Goal: Information Seeking & Learning: Learn about a topic

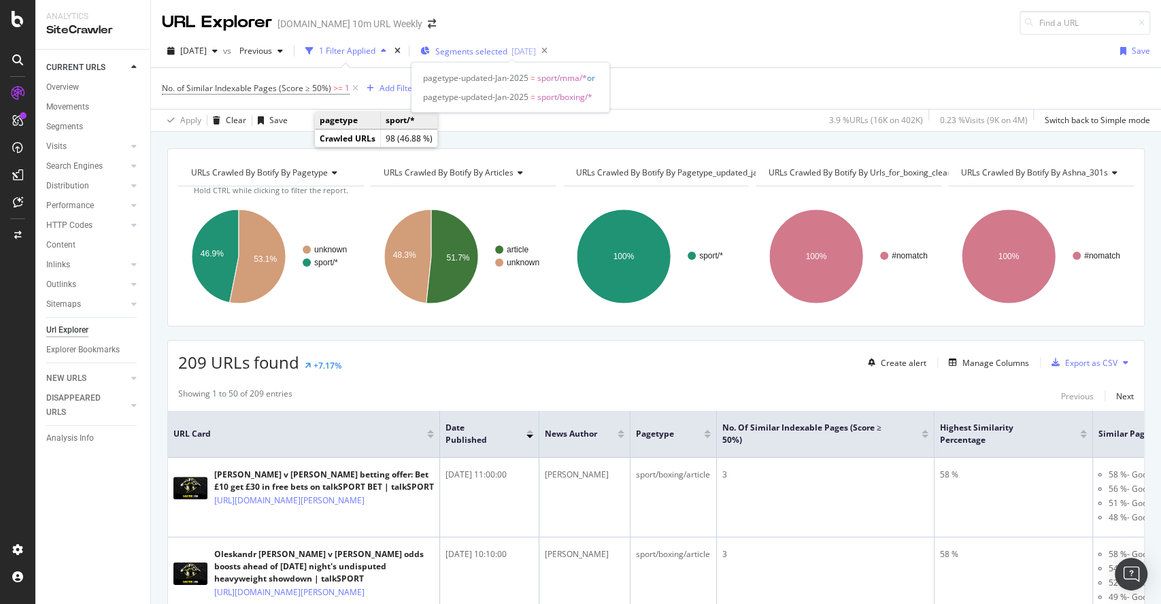
click at [508, 48] on span "Segments selected" at bounding box center [471, 52] width 72 height 12
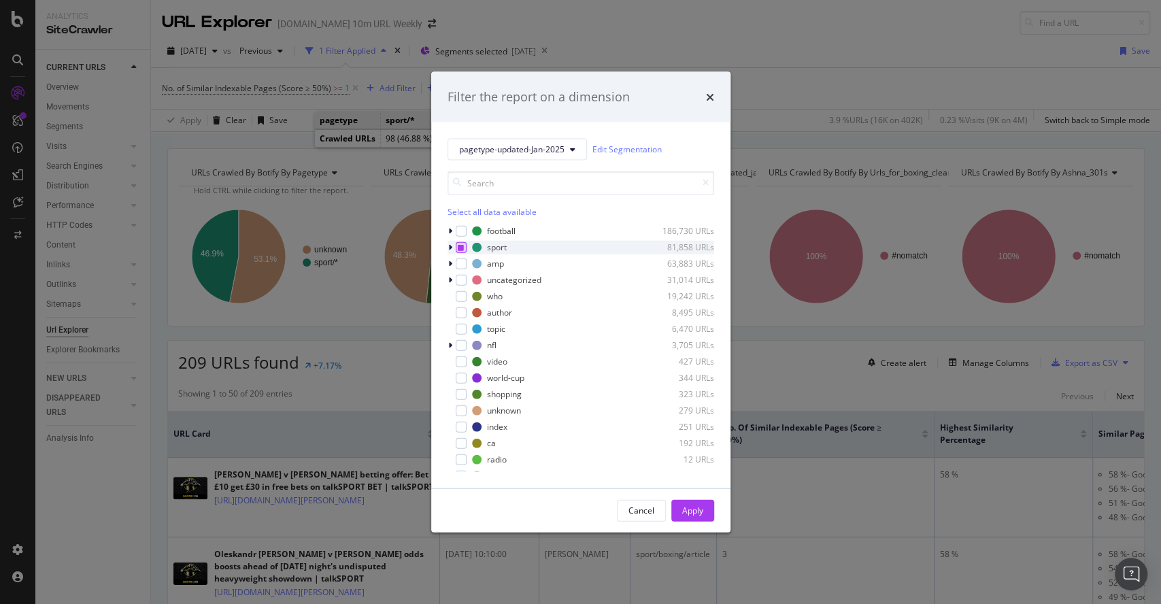
click at [461, 244] on icon "modal" at bounding box center [461, 247] width 6 height 7
click at [461, 242] on div "modal" at bounding box center [461, 247] width 11 height 11
click at [452, 246] on div "modal" at bounding box center [452, 247] width 8 height 14
click at [708, 505] on button "Apply" at bounding box center [692, 510] width 43 height 22
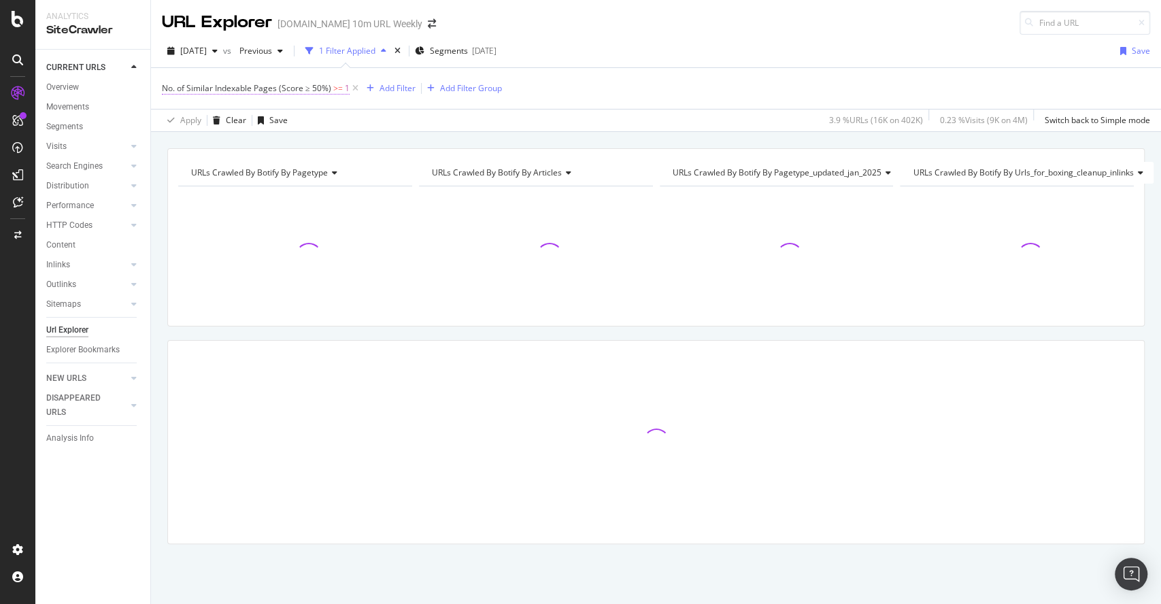
click at [346, 82] on span "1" at bounding box center [347, 88] width 5 height 19
click at [248, 141] on icon at bounding box center [252, 141] width 10 height 8
click at [285, 118] on div "On Current Crawl" at bounding box center [248, 120] width 150 height 22
click at [420, 111] on div "Apply Clear Save 3.9 % URLs ( 16K on 402K ) 0.23 % Visits ( 9K on 4M ) Switch b…" at bounding box center [656, 120] width 1010 height 22
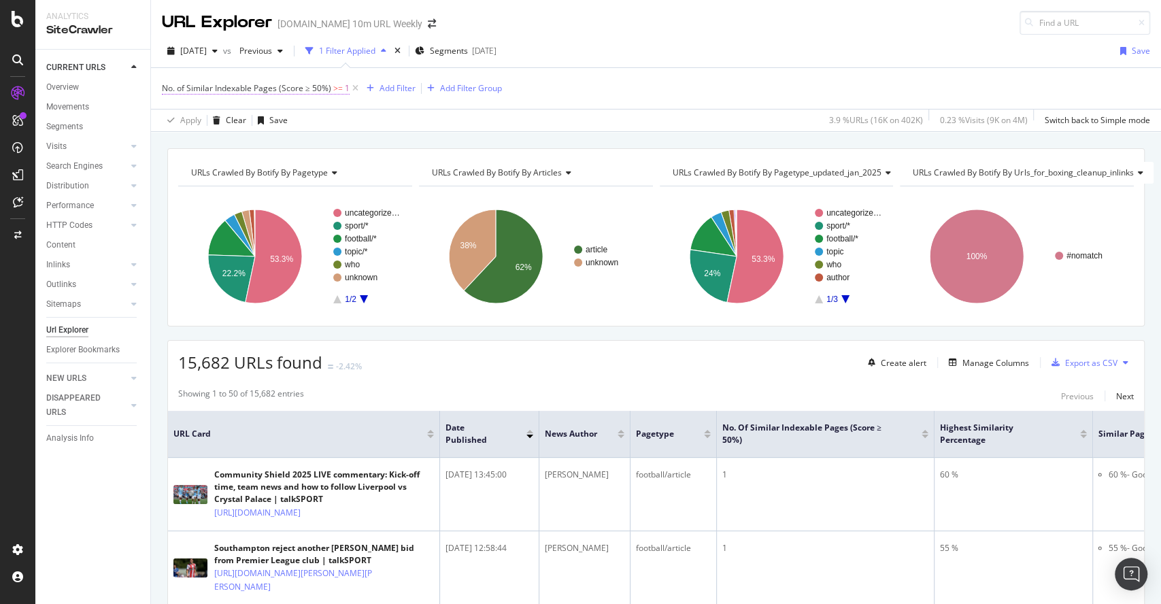
click at [342, 91] on span "No. of Similar Indexable Pages (Score ≥ 50%) >= 1" at bounding box center [256, 88] width 188 height 12
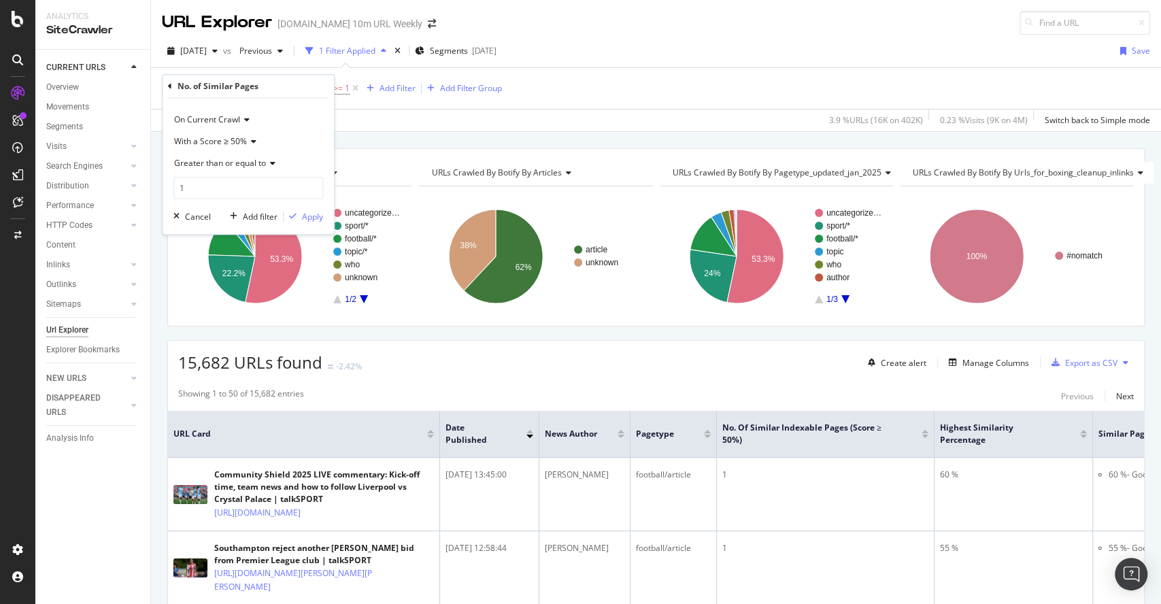
click at [433, 129] on div "Apply Clear Save 3.9 % URLs ( 16K on 402K ) 0.23 % Visits ( 9K on 4M ) Switch b…" at bounding box center [656, 120] width 1010 height 22
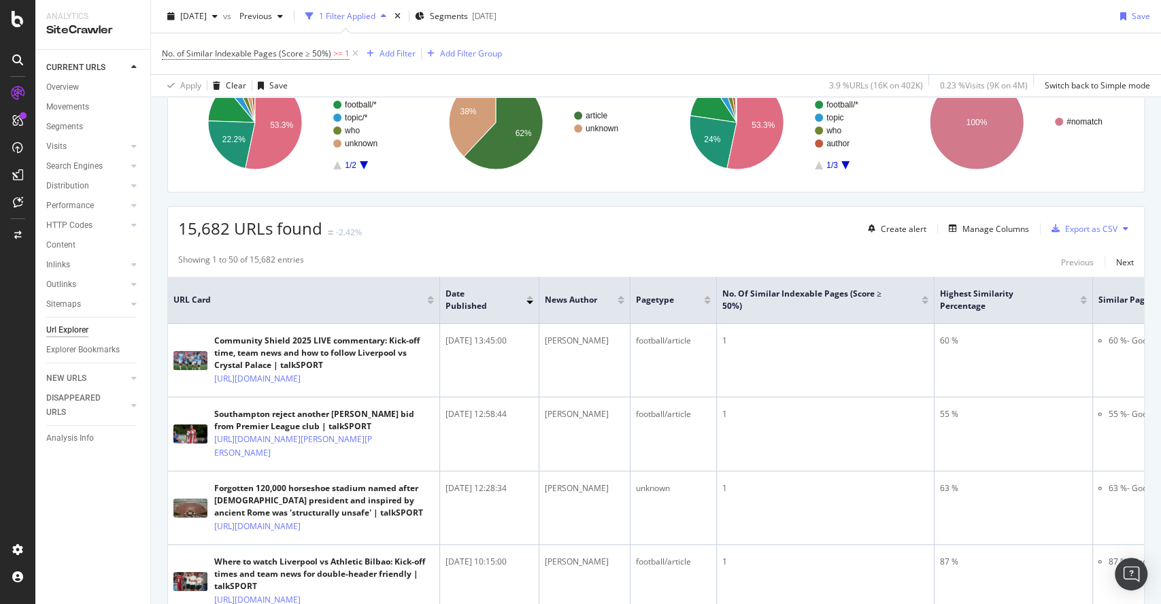
scroll to position [151, 0]
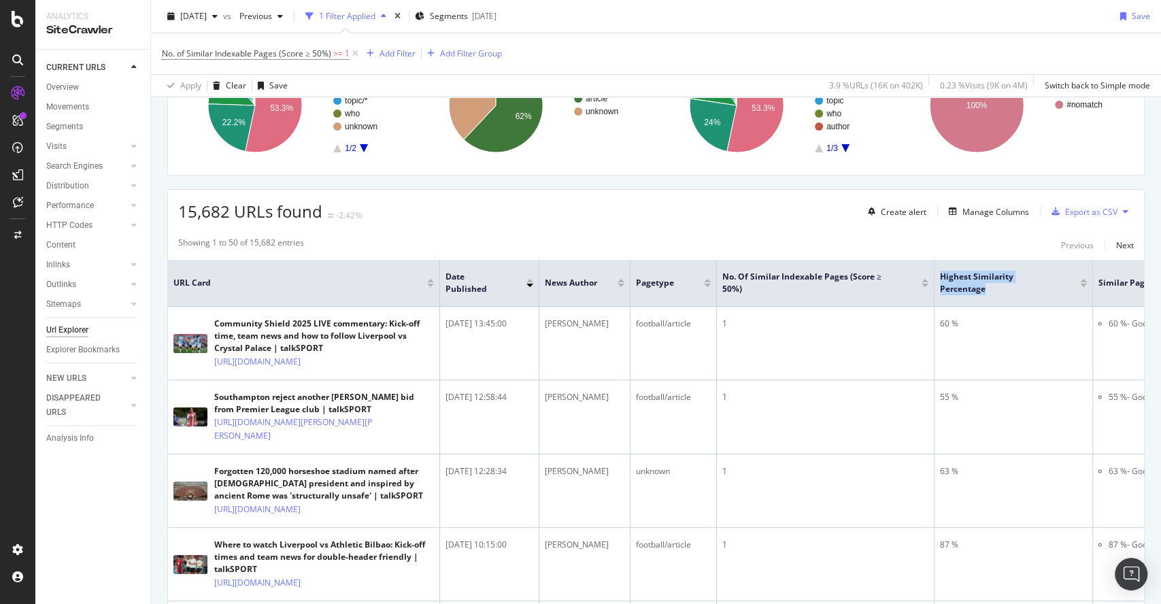
drag, startPoint x: 991, startPoint y: 288, endPoint x: 937, endPoint y: 271, distance: 55.7
click at [937, 271] on th "Highest Similarity Percentage" at bounding box center [1014, 283] width 159 height 47
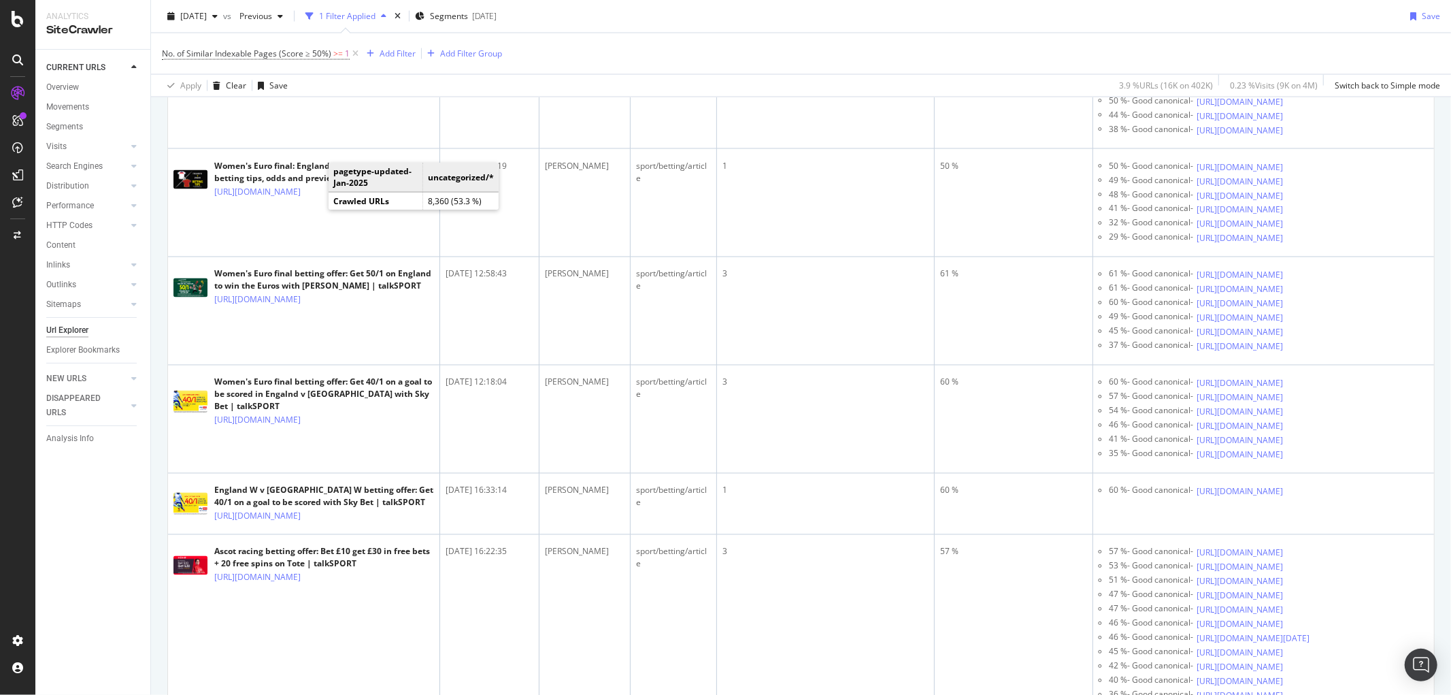
scroll to position [1663, 0]
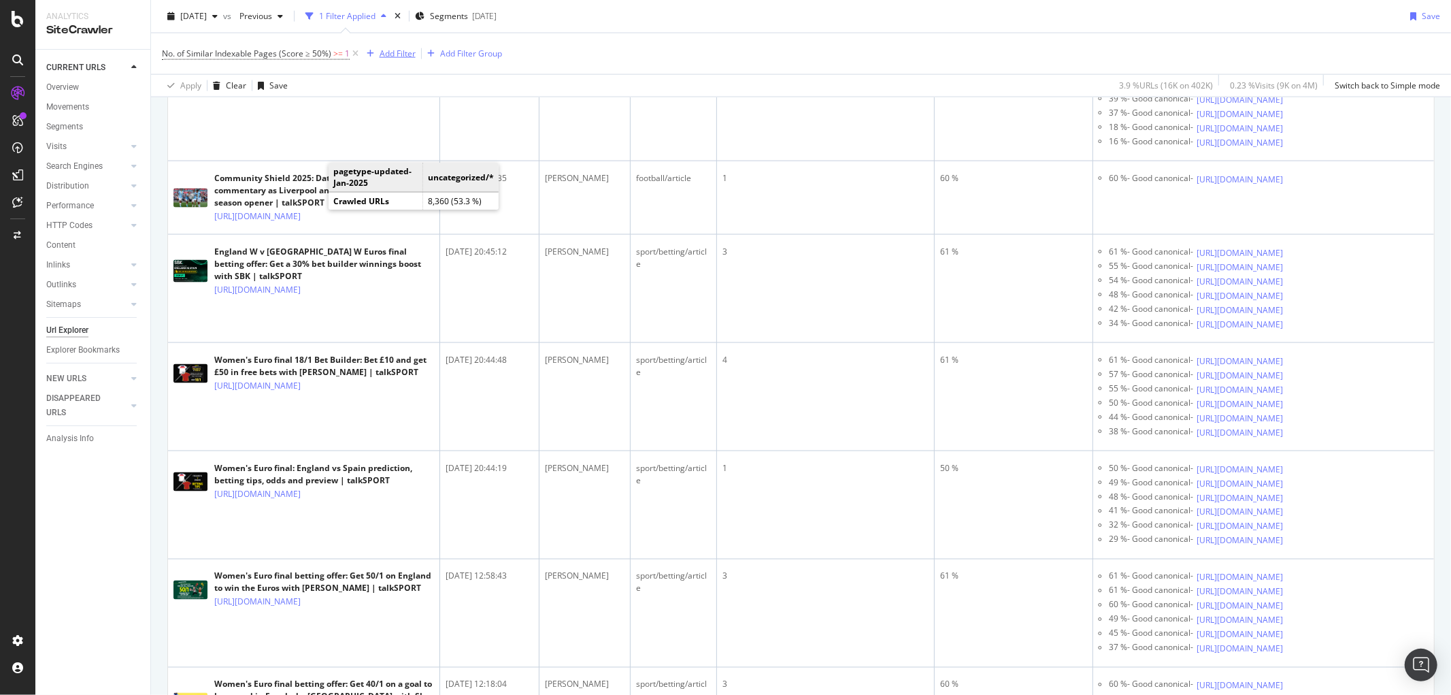
click at [385, 49] on div "Add Filter" at bounding box center [398, 54] width 36 height 12
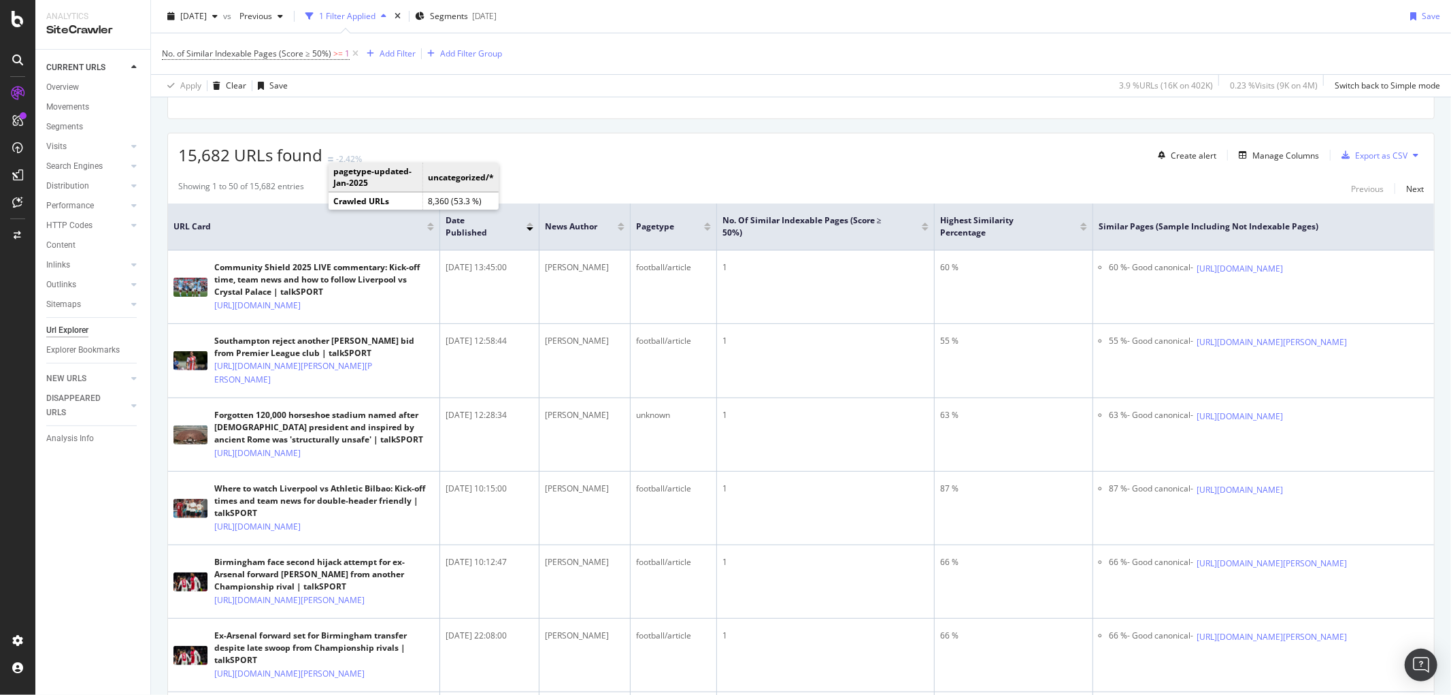
scroll to position [0, 0]
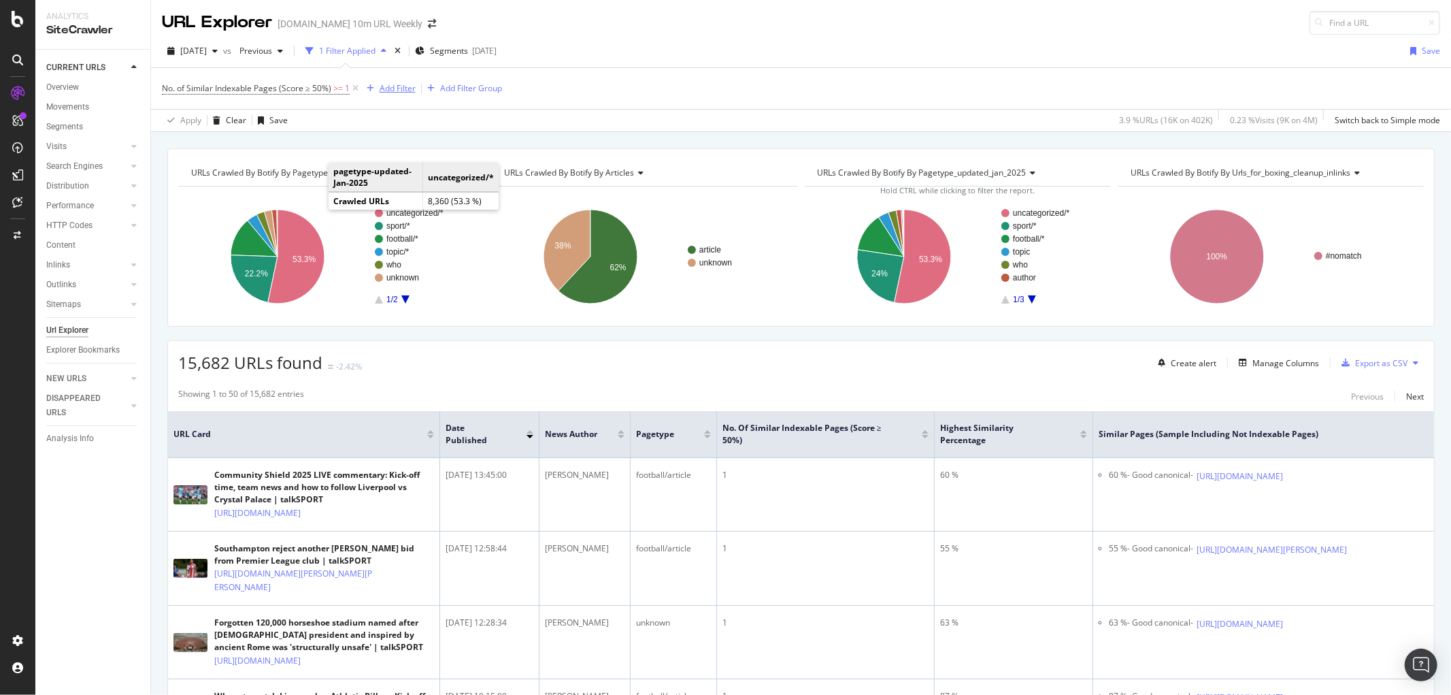
click at [392, 90] on div "Add Filter" at bounding box center [398, 88] width 36 height 12
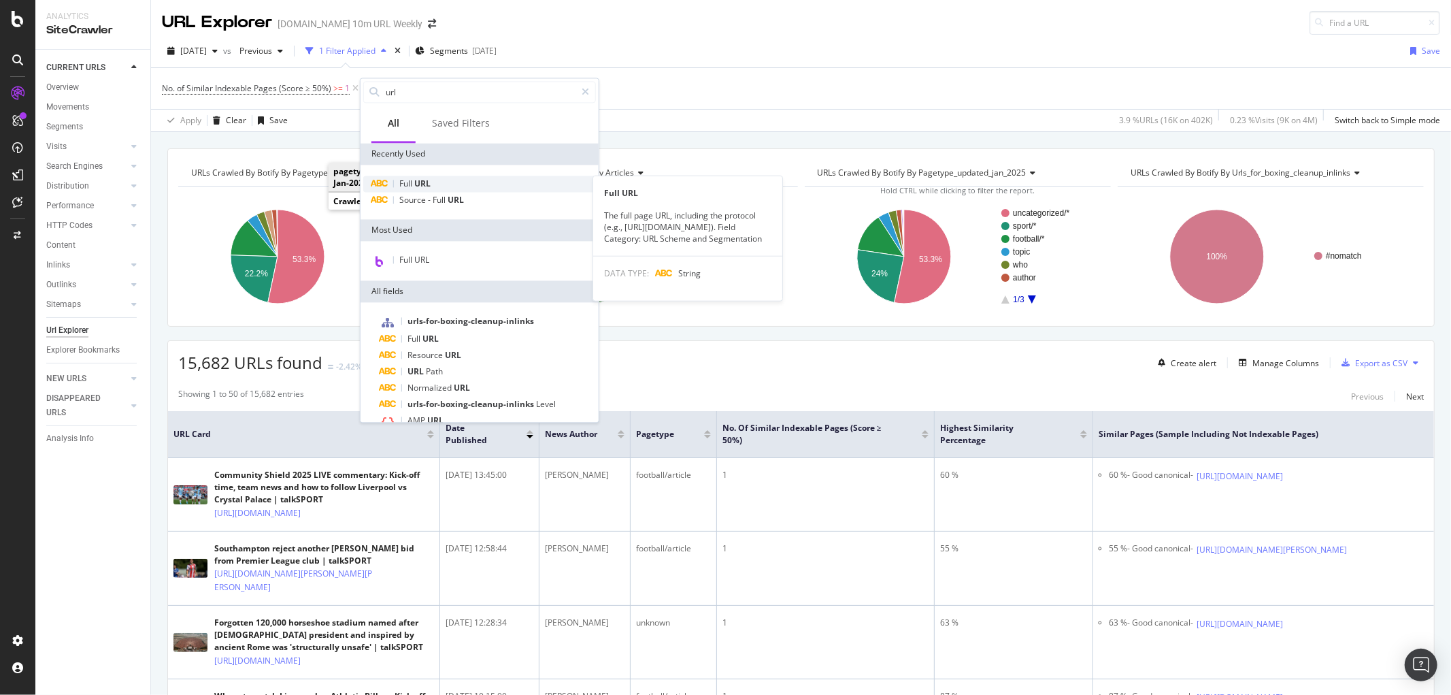
type input "url"
click at [429, 186] on span "URL" at bounding box center [422, 184] width 16 height 12
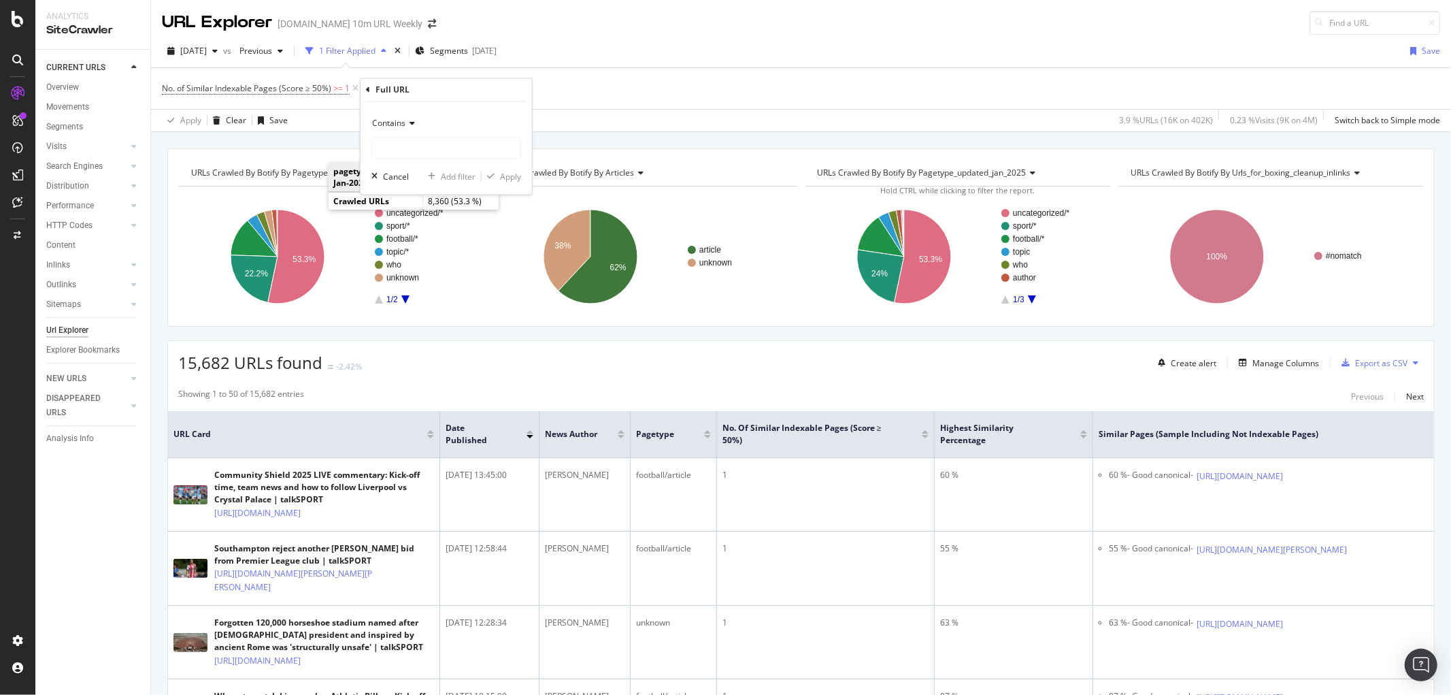
click at [408, 126] on icon at bounding box center [410, 124] width 10 height 8
click at [430, 274] on span "Doesn't contain" at bounding box center [407, 275] width 59 height 12
click at [416, 145] on input "text" at bounding box center [446, 148] width 148 height 22
type input "/betting/"
click at [493, 175] on icon "button" at bounding box center [490, 177] width 7 height 8
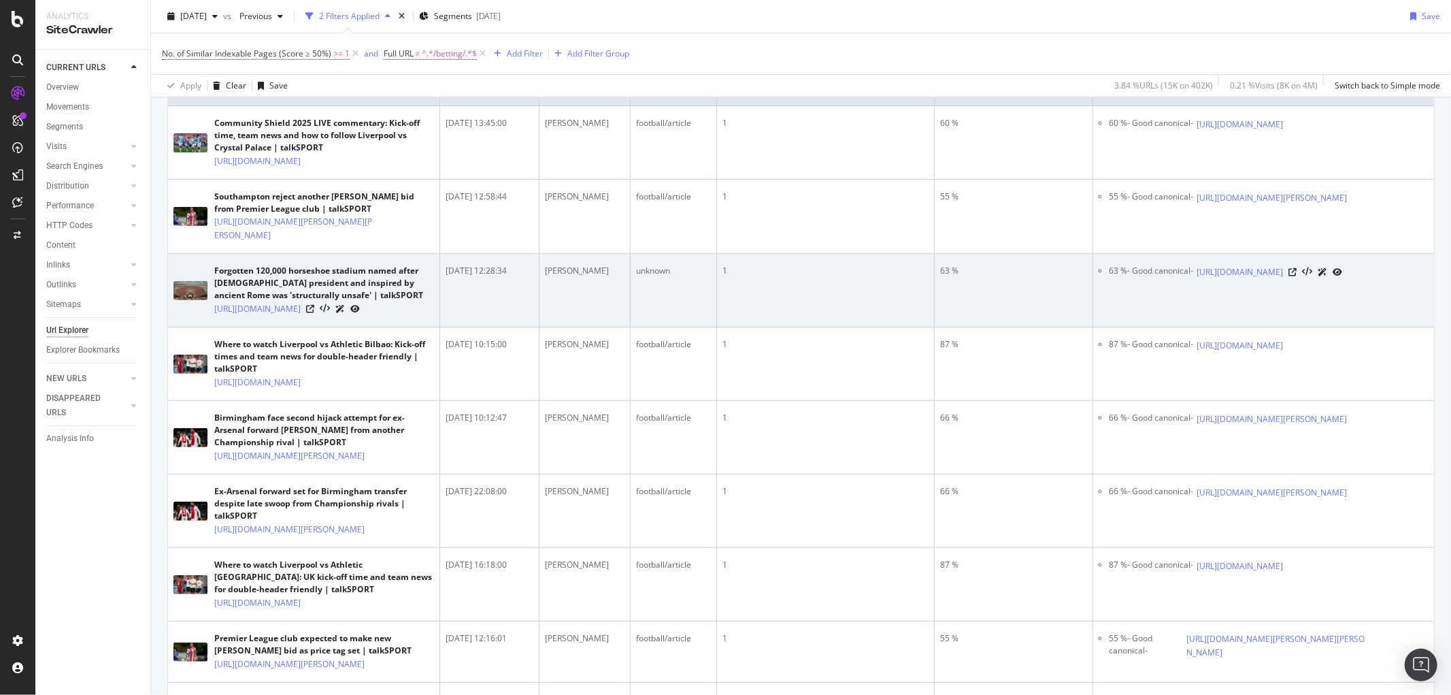
scroll to position [378, 0]
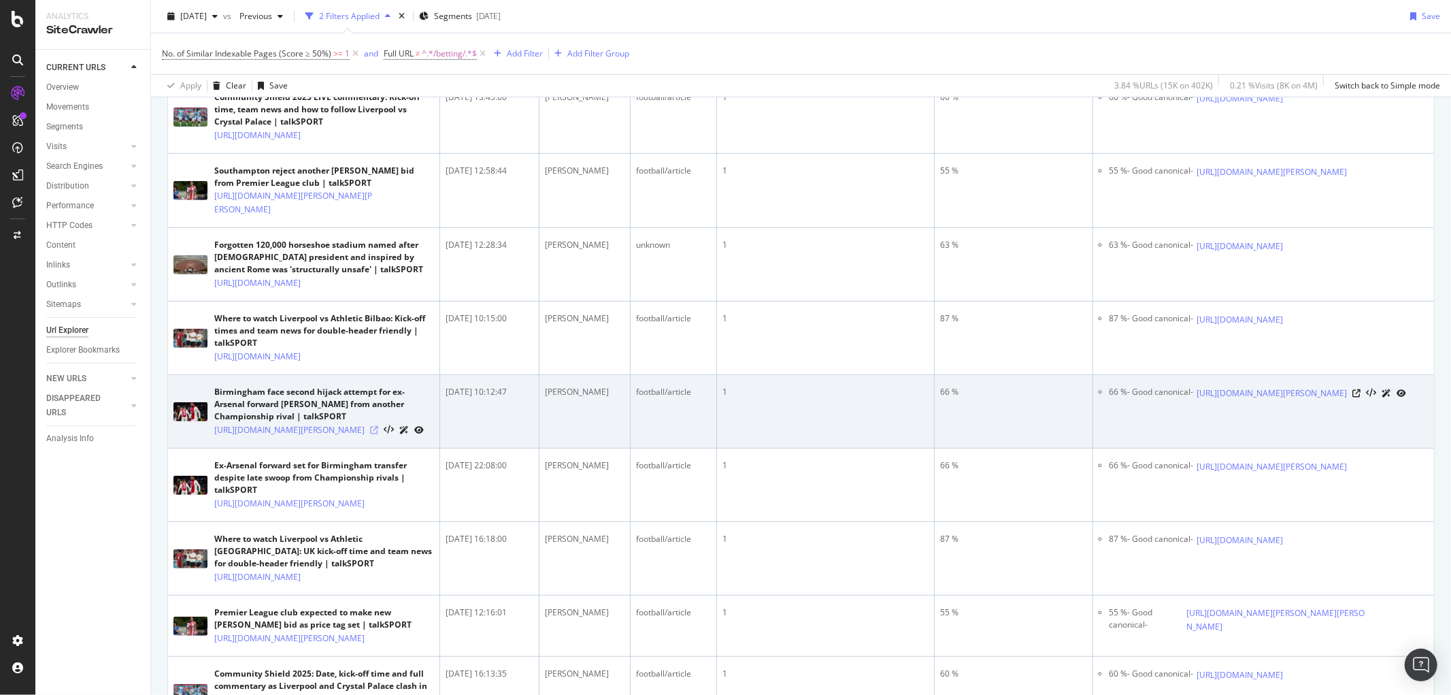
click at [378, 434] on icon at bounding box center [374, 430] width 8 height 8
click at [1161, 397] on icon at bounding box center [1356, 393] width 8 height 8
click at [378, 434] on icon at bounding box center [374, 430] width 8 height 8
click at [1161, 397] on icon at bounding box center [1356, 393] width 8 height 8
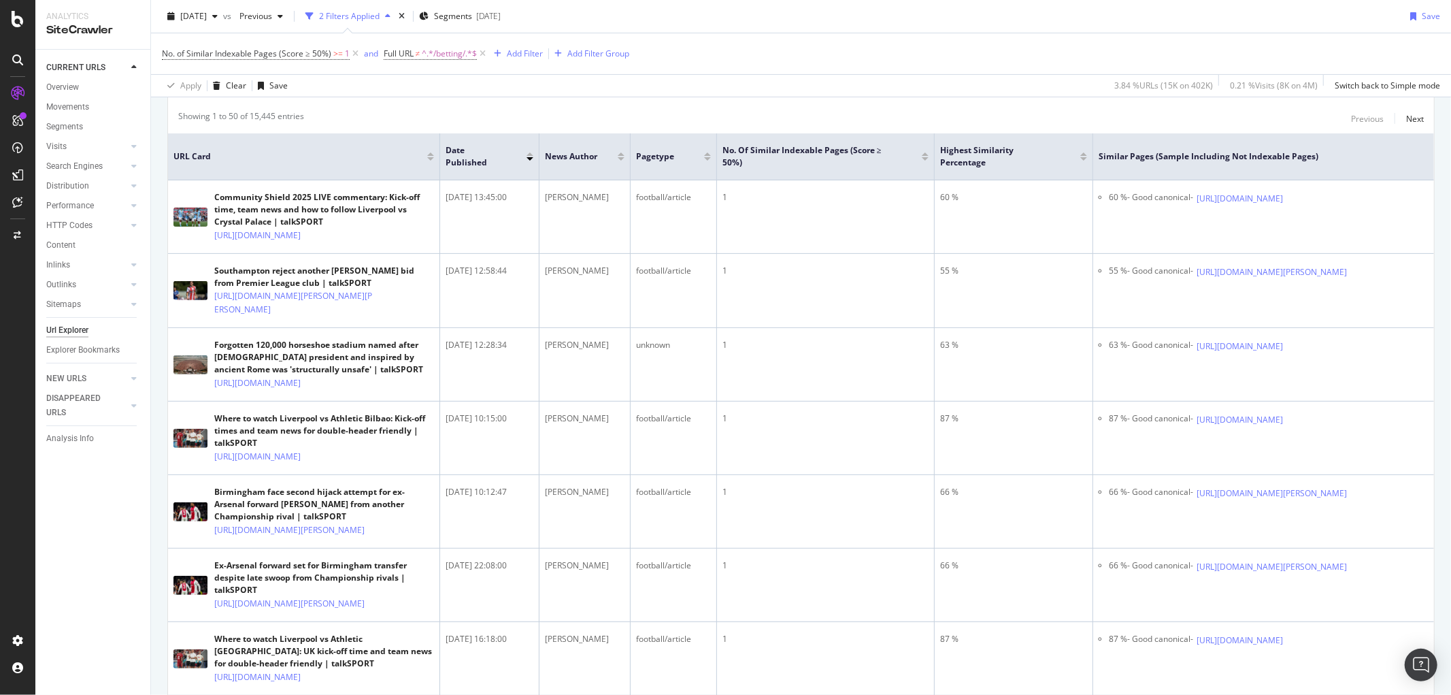
scroll to position [0, 0]
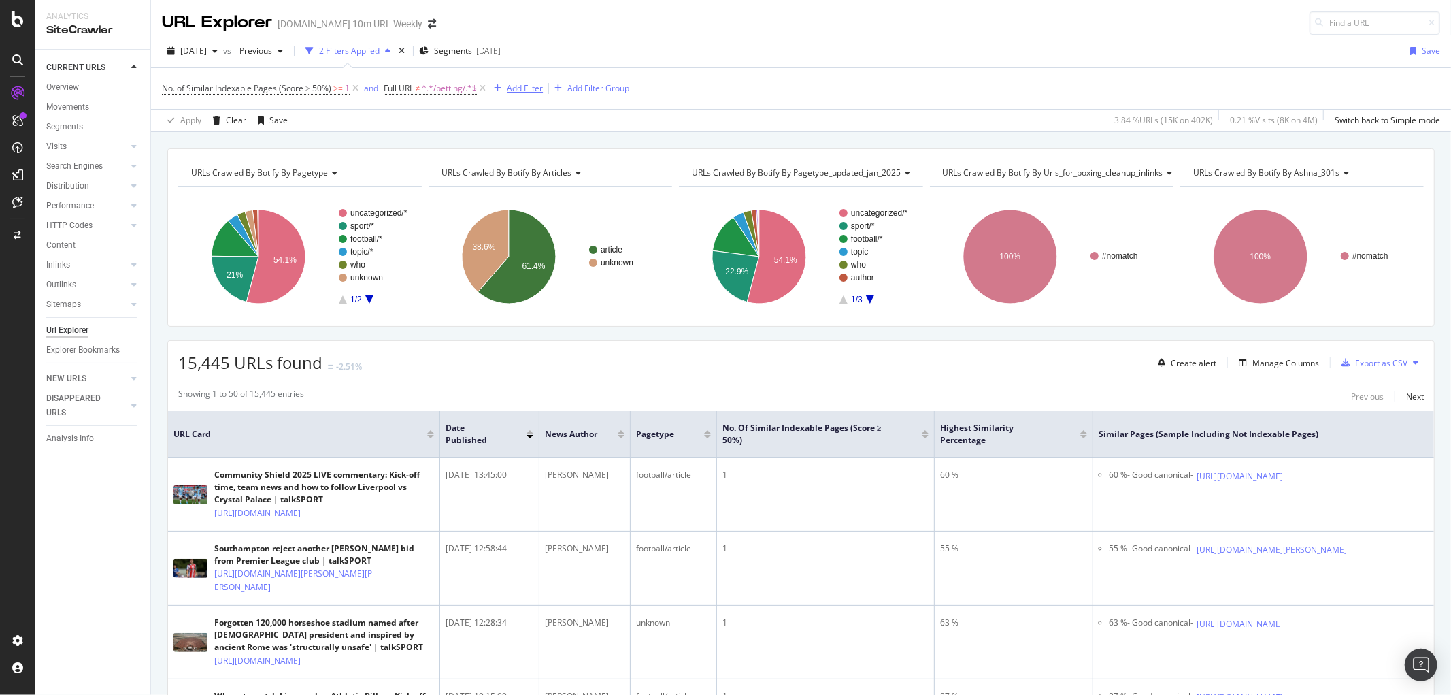
click at [531, 83] on div "Add Filter" at bounding box center [525, 88] width 36 height 12
type input "σ"
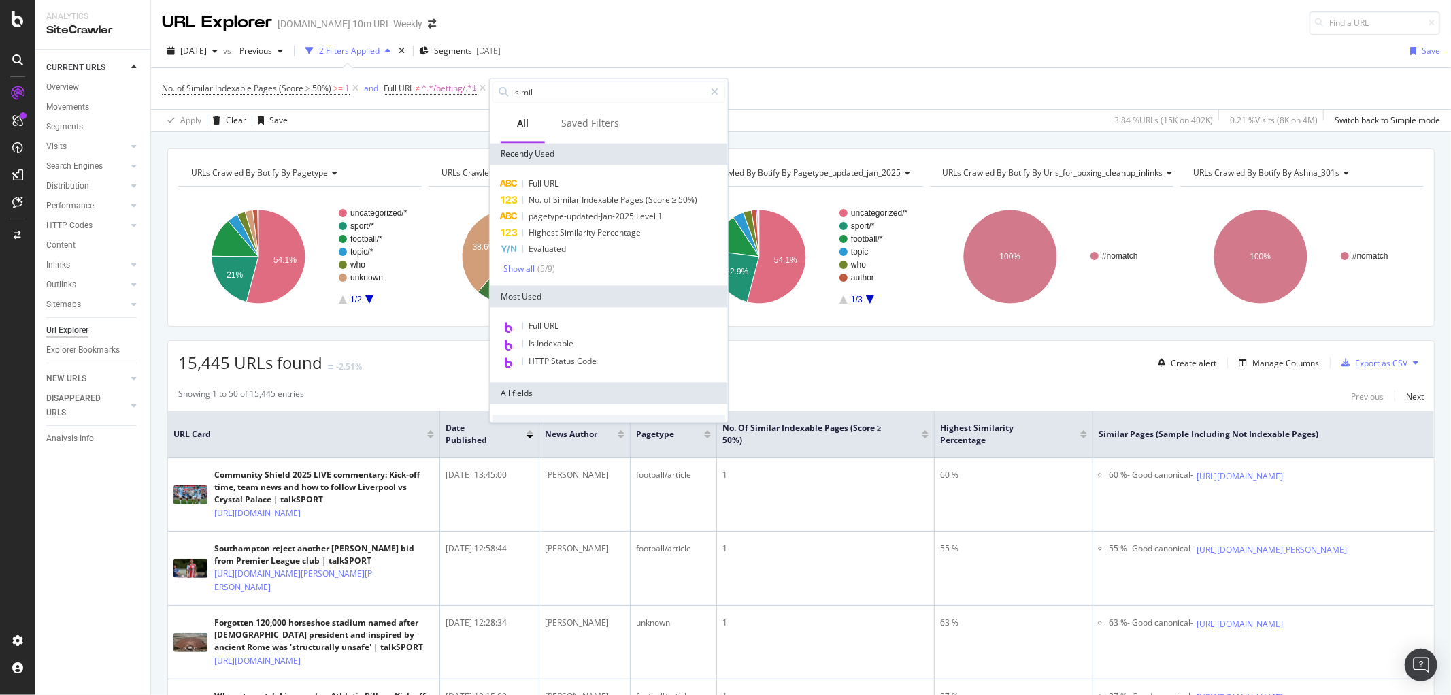
type input "[PERSON_NAME]"
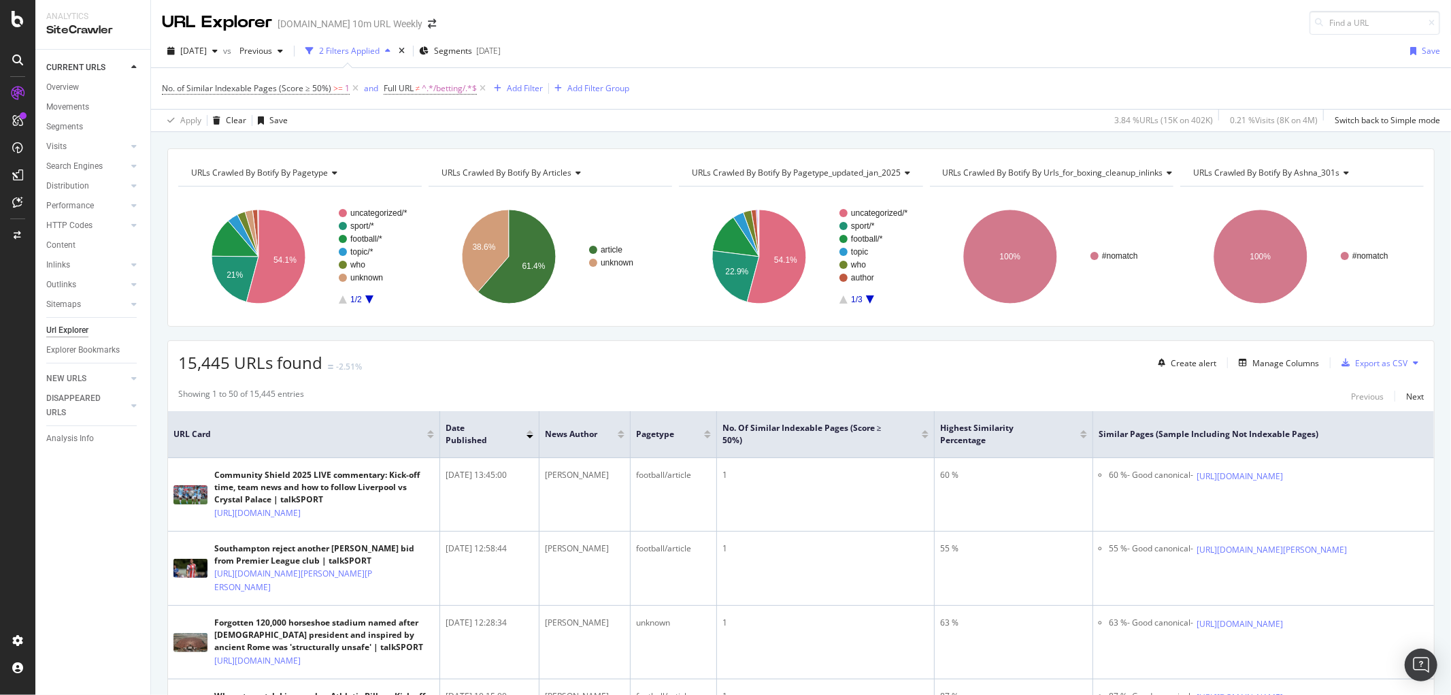
click at [859, 9] on div "URL Explorer [DOMAIN_NAME] 10m URL Weekly" at bounding box center [801, 17] width 1300 height 35
click at [68, 157] on div "ActionBoard" at bounding box center [76, 156] width 53 height 14
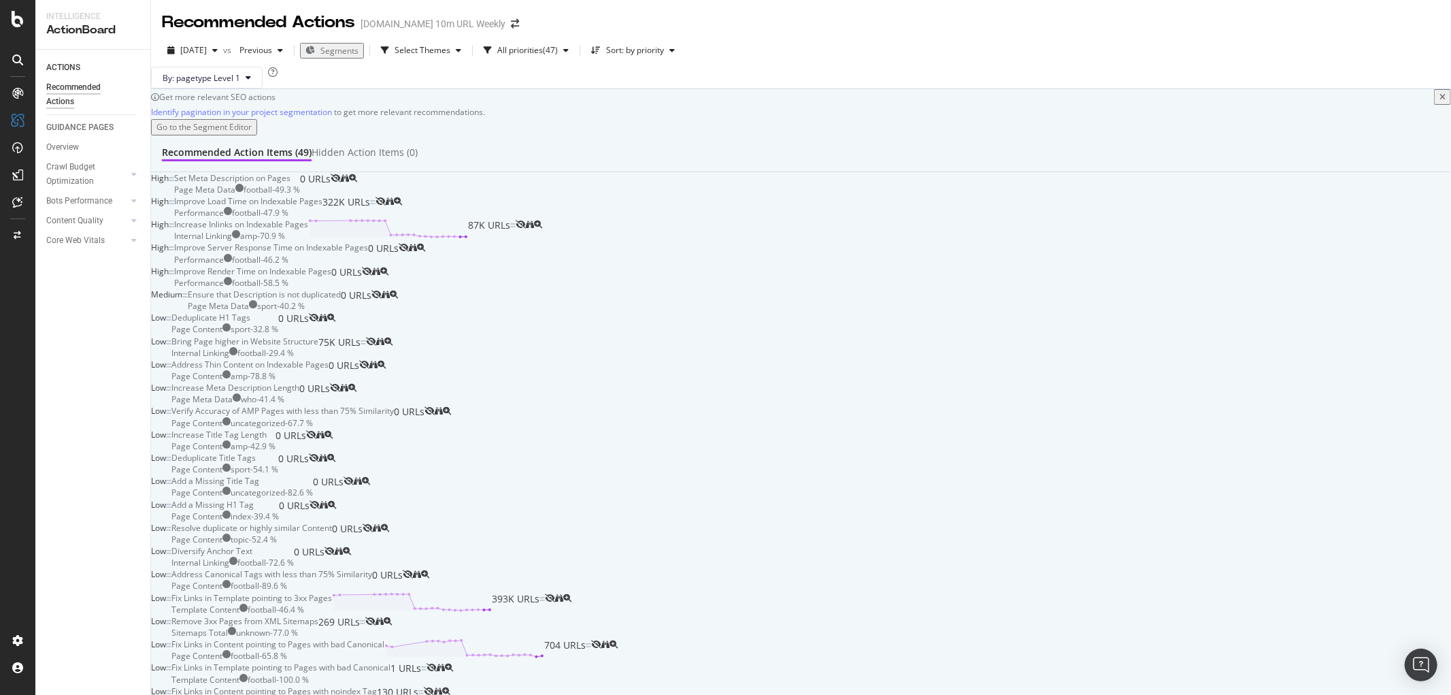
scroll to position [2391, 0]
